Goal: Task Accomplishment & Management: Manage account settings

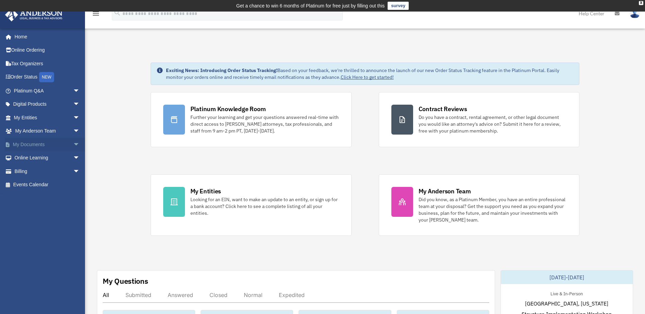
click at [33, 142] on link "My Documents arrow_drop_down" at bounding box center [47, 145] width 85 height 14
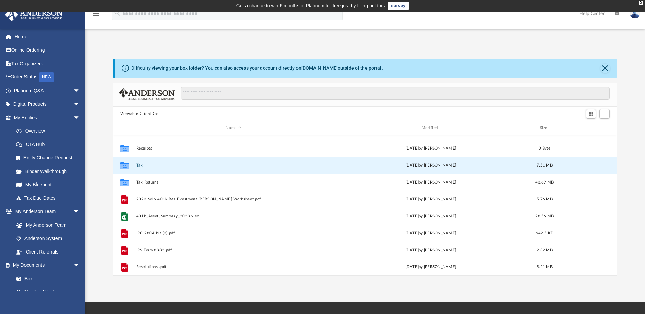
click at [137, 166] on button "Tax" at bounding box center [233, 165] width 195 height 4
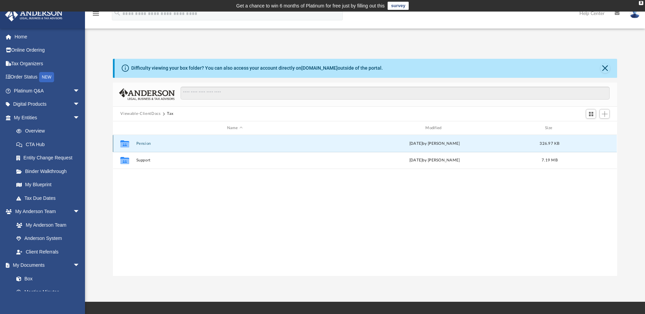
click at [147, 143] on button "Pension" at bounding box center [234, 143] width 197 height 4
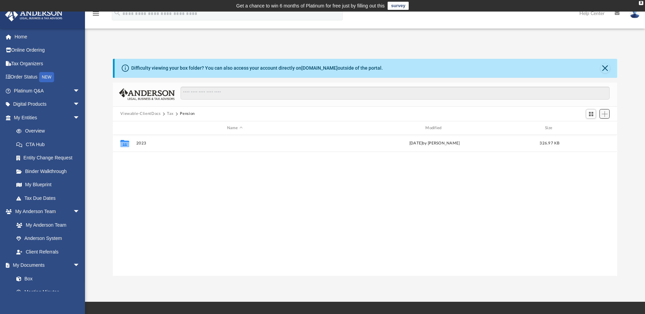
click at [603, 114] on span "Add" at bounding box center [605, 114] width 6 height 6
click at [214, 163] on div "Collaborated Folder 2023 Fri Oct 11 2024 by Troy Butler 326.97 KB" at bounding box center [365, 205] width 504 height 141
click at [604, 112] on span "Add" at bounding box center [605, 114] width 6 height 6
click at [599, 138] on li "New Folder" at bounding box center [595, 138] width 22 height 7
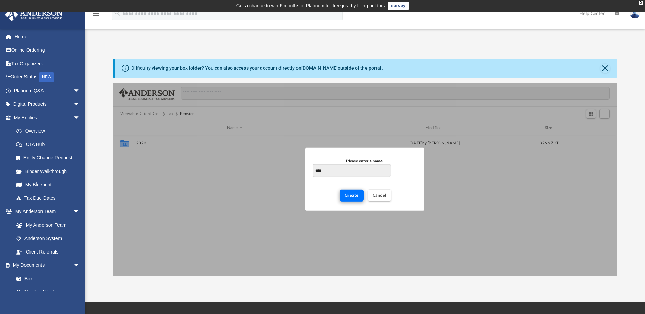
type input "****"
click at [347, 197] on span "Create" at bounding box center [352, 196] width 14 height 4
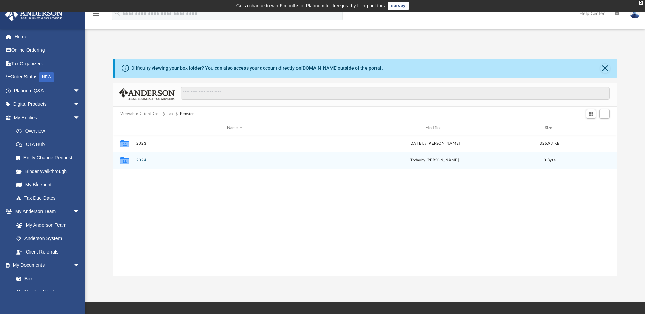
click at [122, 161] on icon "grid" at bounding box center [124, 161] width 9 height 5
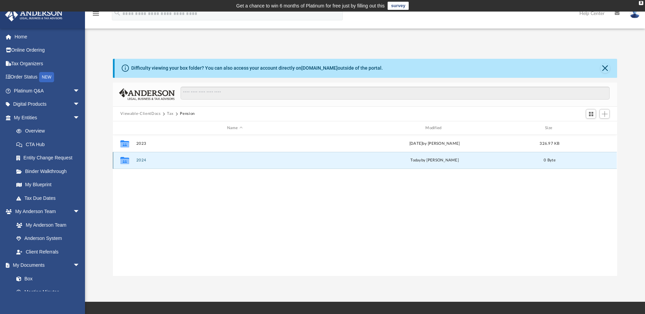
click at [122, 160] on icon "grid" at bounding box center [124, 161] width 9 height 5
click at [122, 161] on icon "grid" at bounding box center [124, 161] width 9 height 5
drag, startPoint x: 122, startPoint y: 161, endPoint x: 189, endPoint y: 197, distance: 76.4
click at [189, 197] on div "Collaborated Folder 2023 Fri Oct 11 2024 by Troy Butler 326.97 KB Collaborated …" at bounding box center [365, 205] width 504 height 141
click at [128, 161] on icon "grid" at bounding box center [124, 161] width 9 height 5
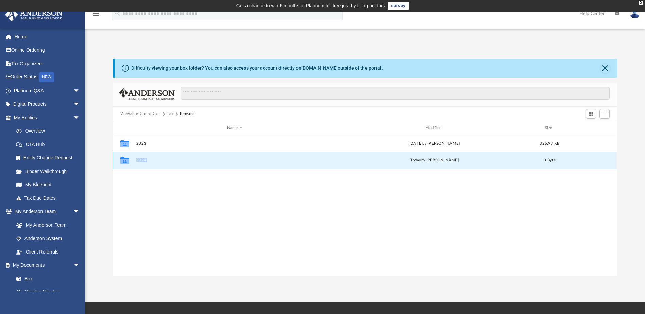
click at [128, 161] on icon "grid" at bounding box center [124, 161] width 9 height 5
click at [344, 211] on div "Collaborated Folder 2023 Fri Oct 11 2024 by Troy Butler 326.97 KB Collaborated …" at bounding box center [365, 205] width 504 height 141
click at [362, 237] on div "Collaborated Folder 2023 Fri Oct 11 2024 by Troy Butler 326.97 KB Collaborated …" at bounding box center [365, 205] width 504 height 141
click at [143, 160] on button "2024" at bounding box center [234, 160] width 197 height 4
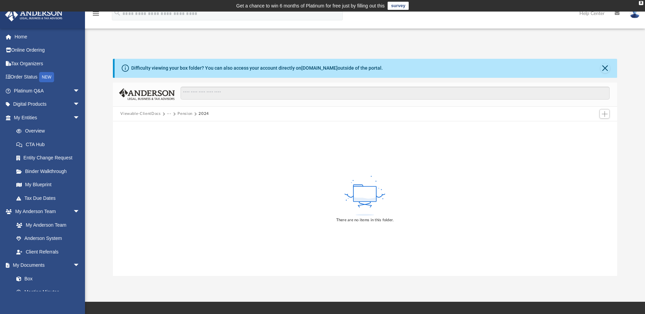
click at [251, 194] on div "There are no items in this folder." at bounding box center [365, 198] width 504 height 154
